Goal: Information Seeking & Learning: Find specific fact

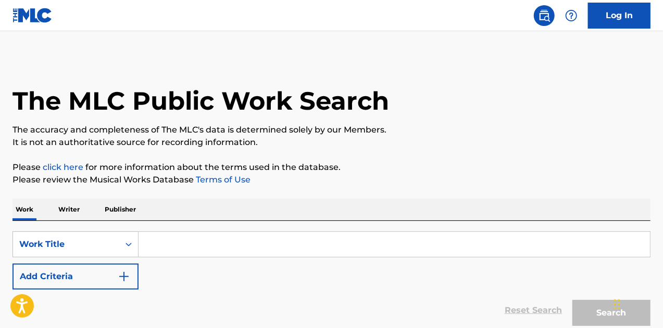
click at [176, 247] on input "Search Form" at bounding box center [393, 244] width 511 height 25
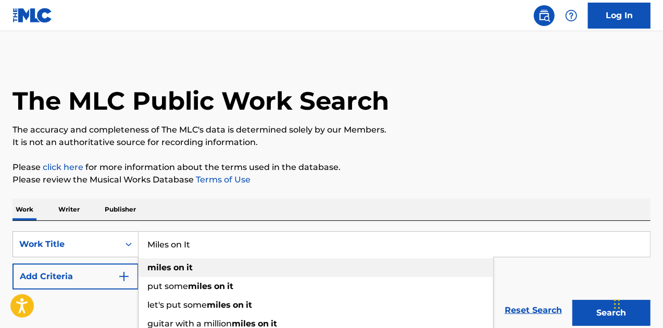
type input "Miles on It"
click at [178, 269] on strong "on" at bounding box center [178, 268] width 11 height 10
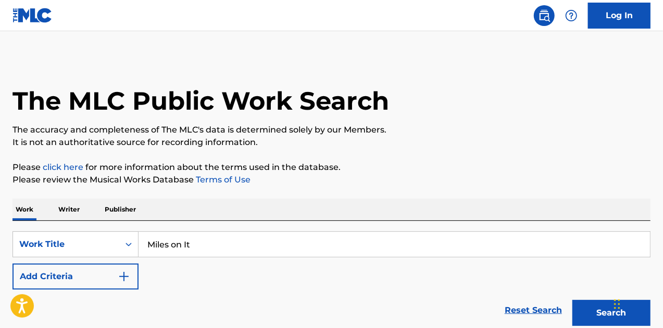
click at [137, 277] on button "Add Criteria" at bounding box center [75, 277] width 126 height 26
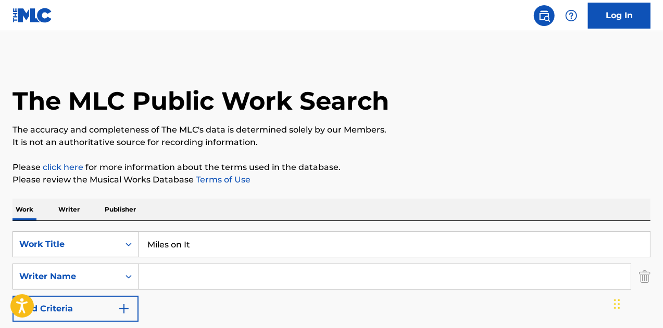
click at [176, 274] on input "Search Form" at bounding box center [384, 276] width 492 height 25
paste input "[PERSON_NAME]"
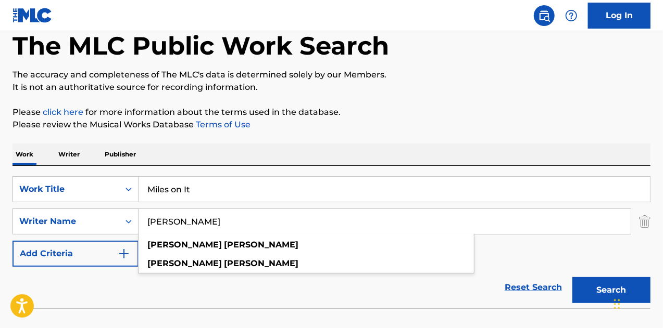
scroll to position [123, 0]
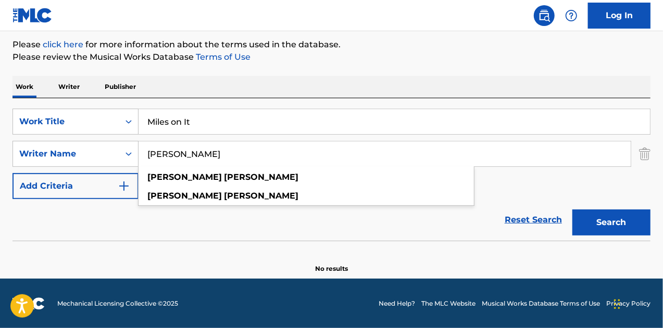
type input "[PERSON_NAME]"
click at [598, 223] on button "Search" at bounding box center [611, 223] width 78 height 26
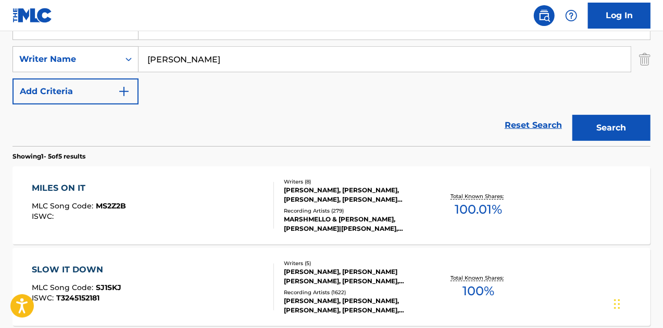
scroll to position [227, 0]
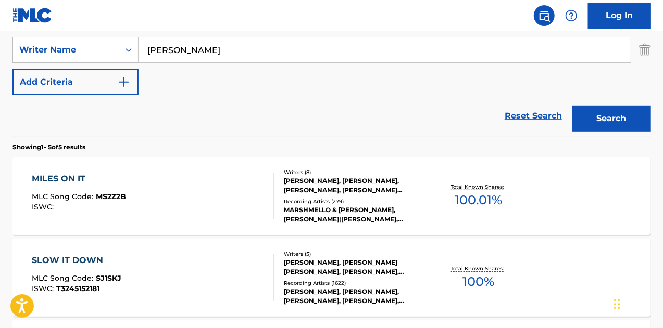
click at [314, 188] on div "[PERSON_NAME], [PERSON_NAME], [PERSON_NAME], [PERSON_NAME] [PERSON_NAME] [PERSO…" at bounding box center [355, 185] width 142 height 19
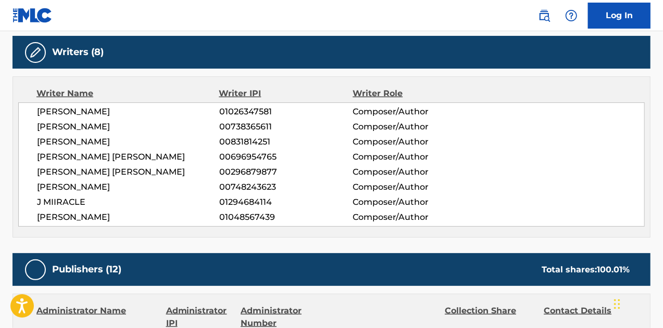
scroll to position [312, 0]
